Goal: Task Accomplishment & Management: Complete application form

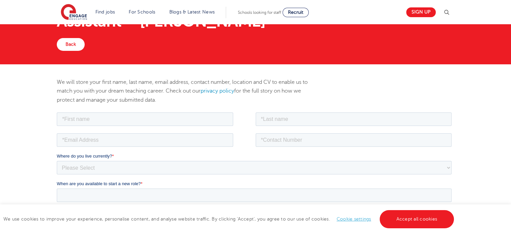
scroll to position [48, 0]
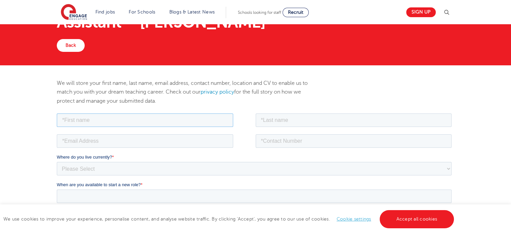
click at [177, 113] on input "text" at bounding box center [145, 119] width 176 height 13
type input "Geetika"
click at [282, 117] on input "text" at bounding box center [354, 119] width 196 height 13
type input "Chiluka"
click at [216, 135] on input "email" at bounding box center [145, 140] width 176 height 13
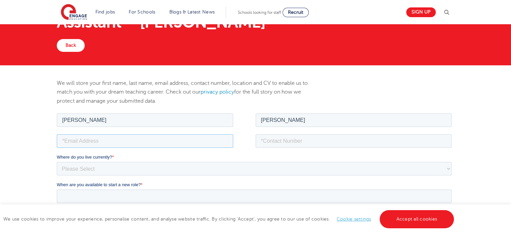
type input "Ch.gitika@gmail.com"
click at [306, 134] on input "tel" at bounding box center [354, 140] width 196 height 13
type input "+447380281752"
click at [205, 168] on select "Please Select UK Canada Ireland Australia New Zealand Europe USA South Africa J…" at bounding box center [254, 167] width 395 height 13
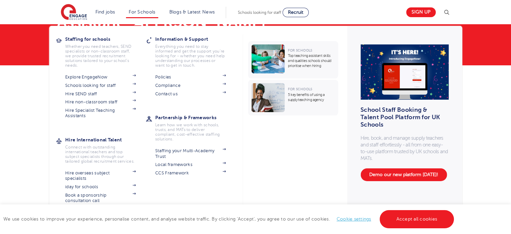
select select "UK"
click at [57, 161] on select "Please Select UK Canada Ireland Australia New Zealand Europe USA South Africa J…" at bounding box center [254, 167] width 395 height 13
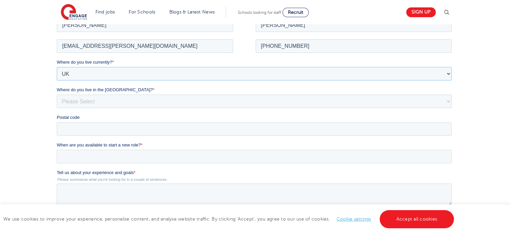
scroll to position [146, 0]
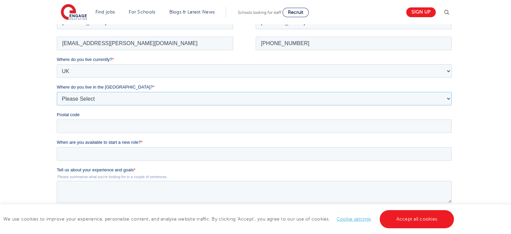
click at [185, 99] on select "Please Select Overseas Barnsley Bedfordshire Berkshire Bournemouth Bracknell Fo…" at bounding box center [254, 97] width 395 height 13
select select "City of London"
click at [57, 91] on select "Please Select Overseas Barnsley Bedfordshire Berkshire Bournemouth Bracknell Fo…" at bounding box center [254, 97] width 395 height 13
click at [160, 127] on input "Postal code" at bounding box center [254, 125] width 395 height 13
type input "E16 2QN"
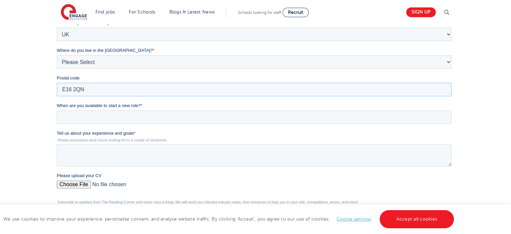
scroll to position [184, 0]
click at [153, 115] on input "When are you available to start a new role? *" at bounding box center [254, 115] width 395 height 13
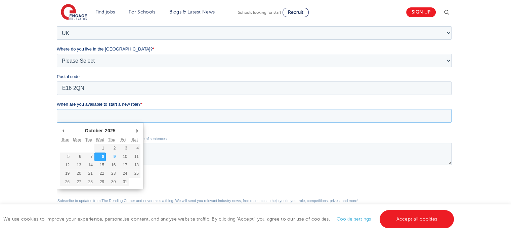
click at [152, 114] on input "When are you available to start a new role? *" at bounding box center [254, 115] width 395 height 13
type div "2025-10-24"
type input "2025/10/24"
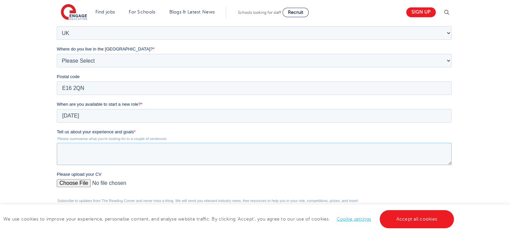
click at [125, 163] on textarea "Tell us about your experience and goals *" at bounding box center [254, 153] width 395 height 22
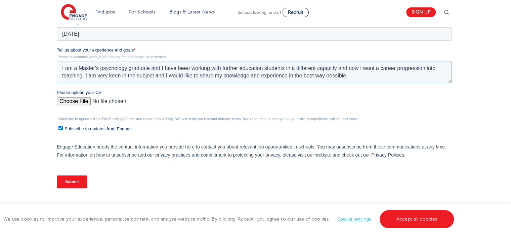
scroll to position [289, 0]
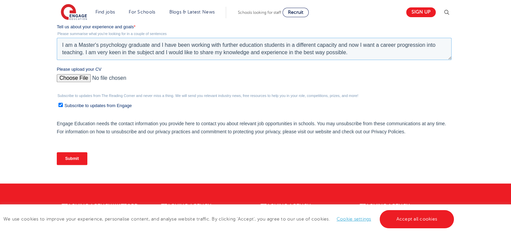
type textarea "I am a Master's psychology graduate and I have been working with further educat…"
click at [80, 77] on input "Please upload your CV" at bounding box center [254, 80] width 395 height 13
type input "C:\fakepath\Resume.new (4).pdf"
click at [70, 156] on input "Submit" at bounding box center [72, 158] width 31 height 13
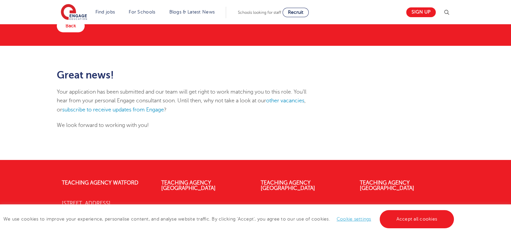
scroll to position [51, 0]
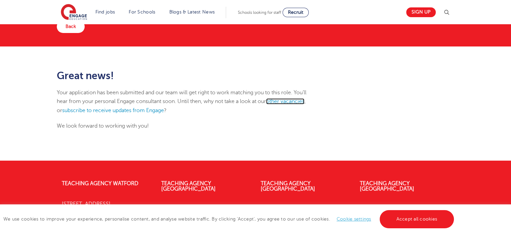
click at [293, 103] on link "other vacancies" at bounding box center [285, 101] width 38 height 6
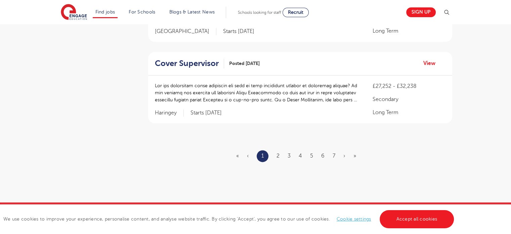
scroll to position [820, 0]
click at [281, 156] on ul "« ‹ 1 2 3 4 5 6 7 › »" at bounding box center [300, 156] width 128 height 12
click at [278, 155] on link "2" at bounding box center [278, 156] width 3 height 6
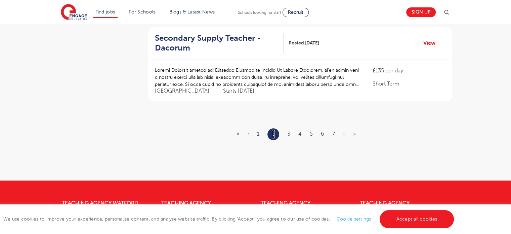
scroll to position [0, 0]
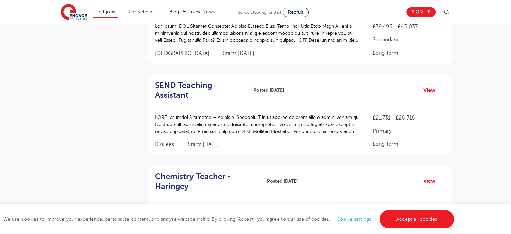
scroll to position [344, 0]
click at [183, 83] on h2 "SEND Teaching Assistant" at bounding box center [199, 89] width 88 height 19
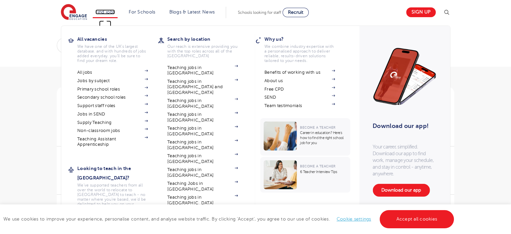
click at [113, 12] on link "Find jobs" at bounding box center [105, 11] width 20 height 5
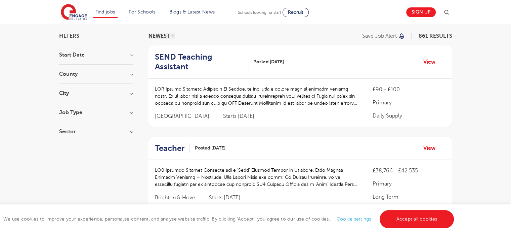
scroll to position [48, 0]
